Goal: Check status: Check status

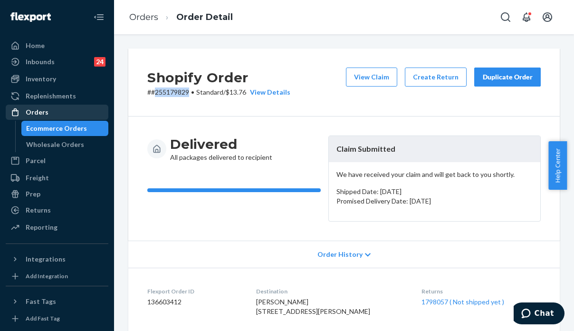
scroll to position [38, 0]
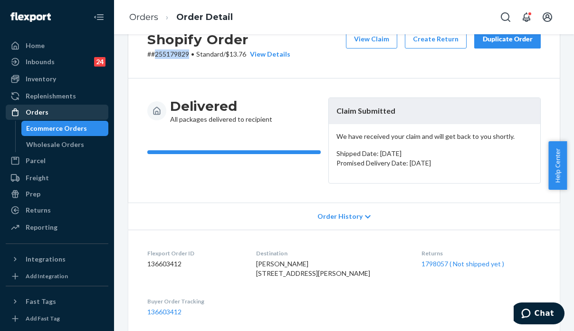
click at [49, 110] on div "Orders" at bounding box center [57, 111] width 101 height 13
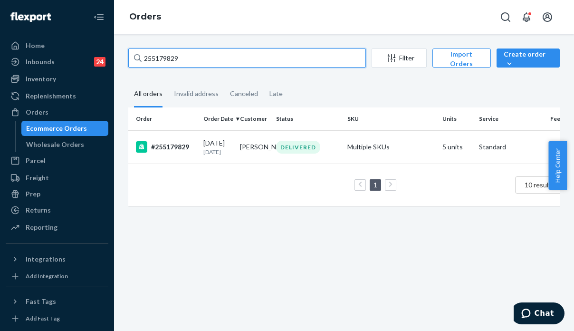
drag, startPoint x: 200, startPoint y: 59, endPoint x: 144, endPoint y: 62, distance: 56.2
click at [144, 62] on input "255179829" at bounding box center [247, 57] width 238 height 19
paste input "311483"
type input "255311483"
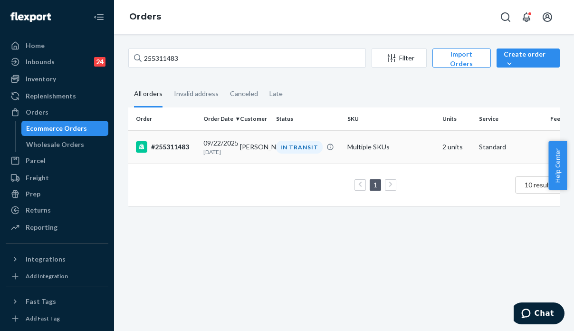
click at [423, 155] on td "Multiple SKUs" at bounding box center [390, 146] width 95 height 33
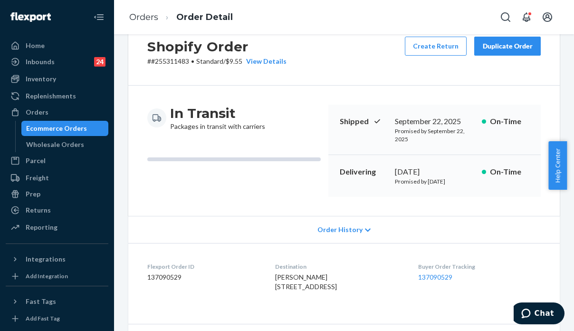
scroll to position [48, 0]
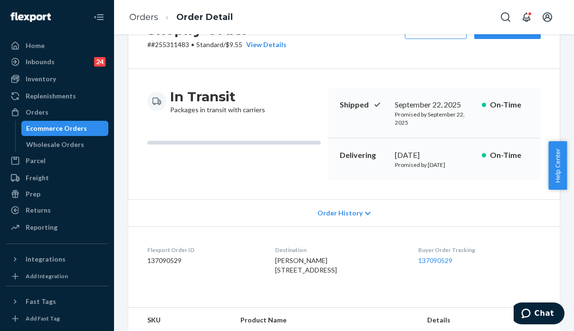
click at [435, 211] on div "Order History" at bounding box center [343, 212] width 431 height 27
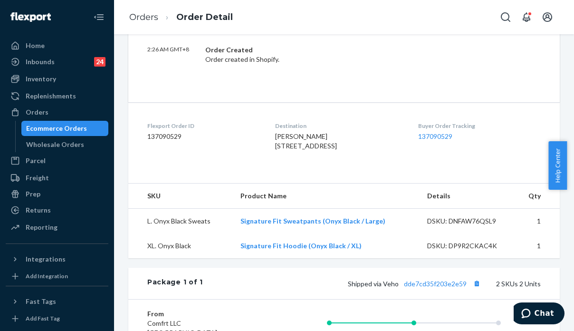
scroll to position [0, 0]
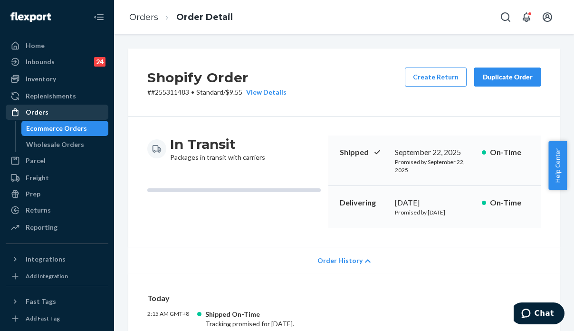
click at [44, 115] on div "Orders" at bounding box center [37, 112] width 23 height 10
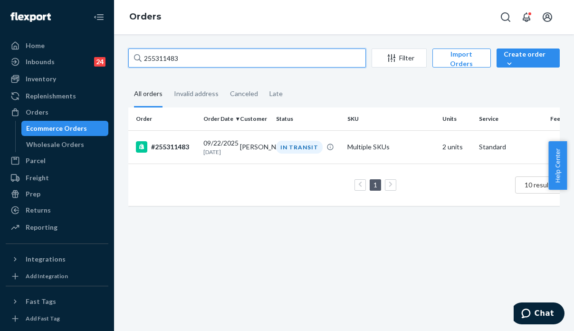
drag, startPoint x: 157, startPoint y: 56, endPoint x: 114, endPoint y: 48, distance: 43.5
click at [114, 48] on div "255311483 Filter Import Orders Create order Ecommerce order Removal order All o…" at bounding box center [344, 182] width 460 height 296
paste input "265686"
type input "255265686"
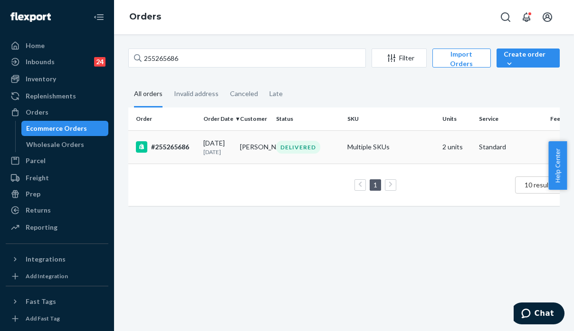
click at [408, 156] on td "Multiple SKUs" at bounding box center [390, 146] width 95 height 33
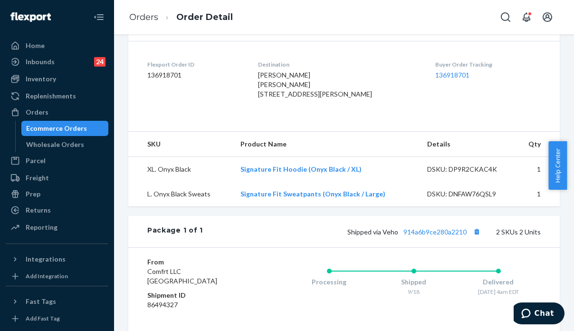
scroll to position [238, 0]
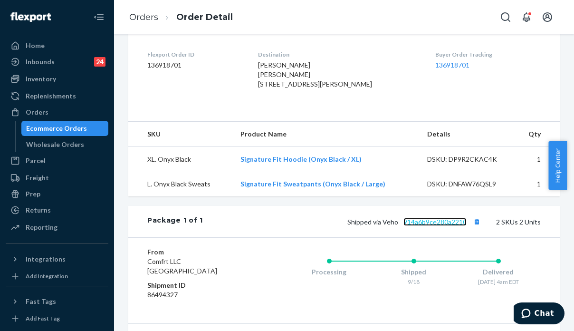
click at [420, 226] on link "914a6b9ce280a2210" at bounding box center [434, 222] width 63 height 8
drag, startPoint x: 399, startPoint y: 248, endPoint x: 398, endPoint y: 275, distance: 27.6
click at [398, 275] on div "From Comfrt LLC [GEOGRAPHIC_DATA] Shipment ID 86494327 Processing Shipped 9/18 …" at bounding box center [343, 280] width 431 height 86
drag, startPoint x: 429, startPoint y: 255, endPoint x: 397, endPoint y: 256, distance: 31.8
click at [397, 226] on span "Shipped via Veho 914a6b9ce280a2210" at bounding box center [414, 222] width 135 height 8
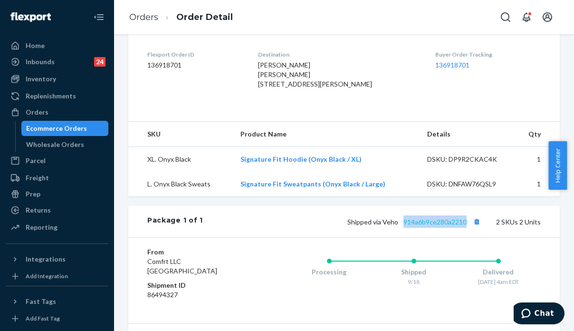
copy link "914a6b9ce280a2210"
drag, startPoint x: 503, startPoint y: 129, endPoint x: 504, endPoint y: 113, distance: 16.2
click at [503, 112] on dl "Flexport Order ID 136918701 Destination [PERSON_NAME] [PERSON_NAME] [STREET_ADD…" at bounding box center [343, 71] width 431 height 81
click at [479, 93] on div "Buyer Order Tracking 136918701" at bounding box center [487, 71] width 105 height 42
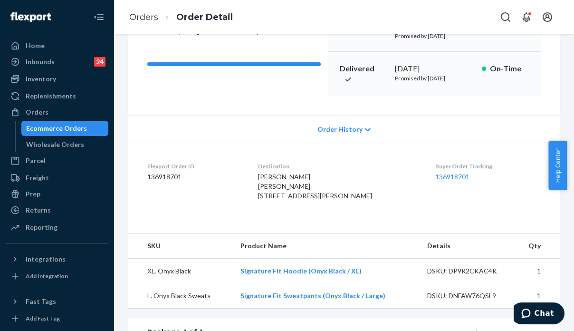
scroll to position [143, 0]
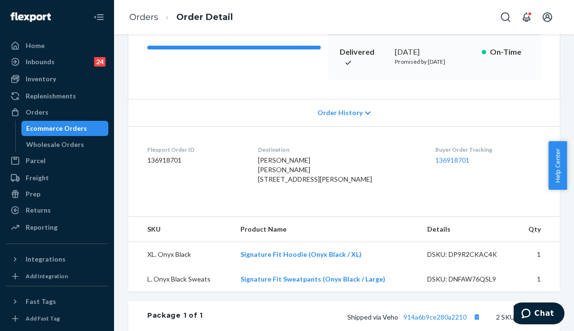
click at [511, 188] on div "Buyer Order Tracking 136918701" at bounding box center [487, 166] width 105 height 42
click at [505, 188] on div "Buyer Order Tracking 136918701" at bounding box center [487, 166] width 105 height 42
drag, startPoint x: 568, startPoint y: 163, endPoint x: 561, endPoint y: 77, distance: 85.8
click at [561, 77] on body "Home Inbounds 24 Shipping Plans Problems 24 Inventory Products Replenishments O…" at bounding box center [287, 165] width 574 height 331
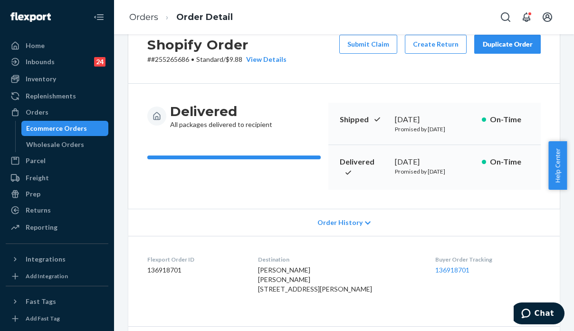
scroll to position [0, 0]
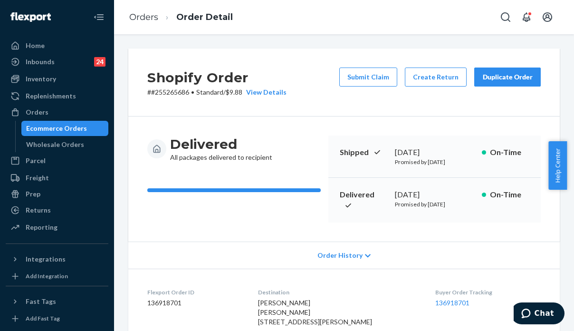
click at [191, 241] on div "Delivered All packages delivered to recipient Shipped [DATE] Promised by [DATE]…" at bounding box center [343, 178] width 431 height 125
click at [43, 112] on div "Orders" at bounding box center [37, 112] width 23 height 10
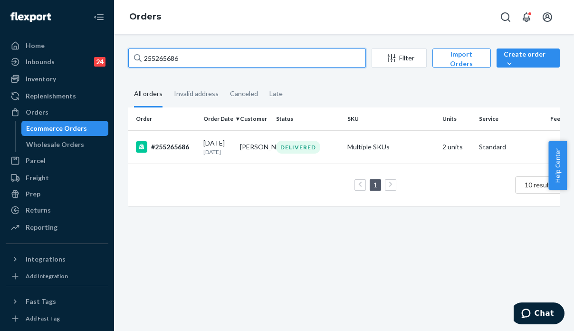
drag, startPoint x: 178, startPoint y: 56, endPoint x: 141, endPoint y: 57, distance: 37.1
click at [141, 57] on div "255265686" at bounding box center [247, 57] width 238 height 19
paste input "311483"
type input "255311483"
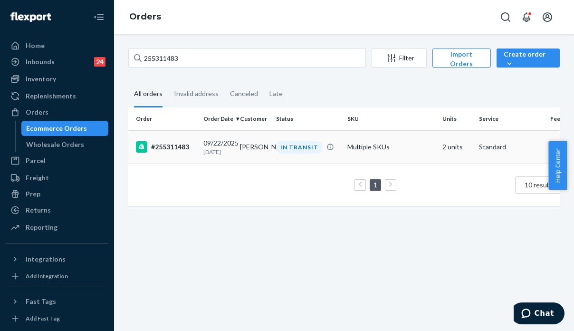
click at [403, 150] on td "Multiple SKUs" at bounding box center [390, 146] width 95 height 33
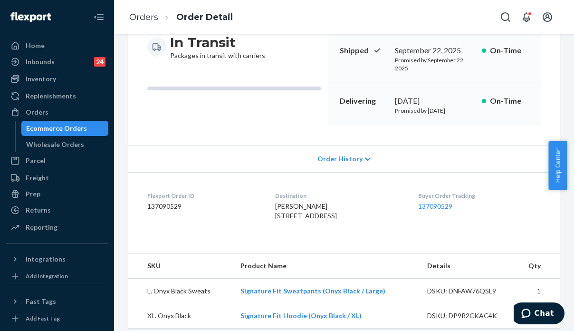
scroll to position [95, 0]
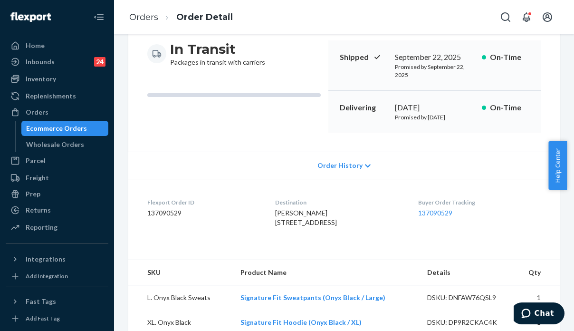
click at [519, 231] on div "Buyer Order Tracking 137090529" at bounding box center [479, 214] width 123 height 33
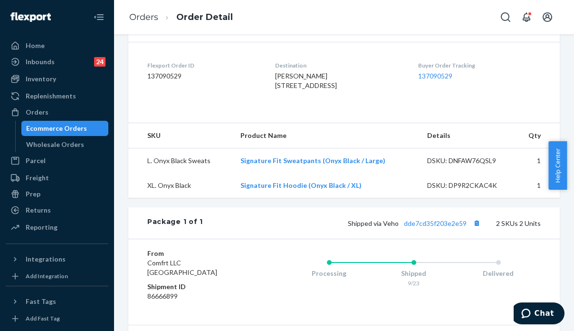
scroll to position [238, 0]
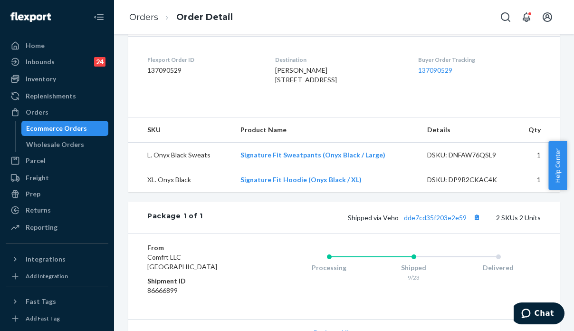
click at [385, 221] on span "Shipped via Veho dde7cd35f203e2e59" at bounding box center [415, 217] width 135 height 8
click at [384, 221] on span "Shipped via Veho dde7cd35f203e2e59" at bounding box center [415, 217] width 135 height 8
click at [361, 264] on div "Processing Shipped 9/23 Delivered" at bounding box center [395, 276] width 292 height 67
drag, startPoint x: 405, startPoint y: 238, endPoint x: 460, endPoint y: 236, distance: 54.7
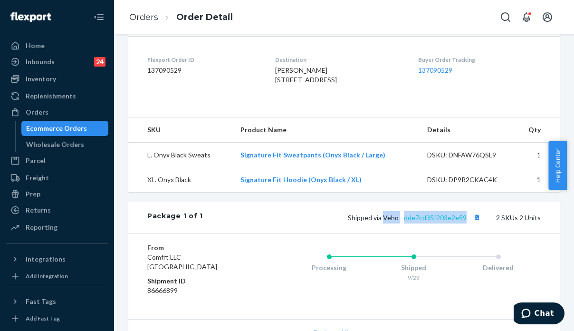
click at [460, 221] on span "Shipped via Veho dde7cd35f203e2e59" at bounding box center [415, 217] width 135 height 8
copy span "Veho dde7cd35f203e2e59"
